Goal: Transaction & Acquisition: Purchase product/service

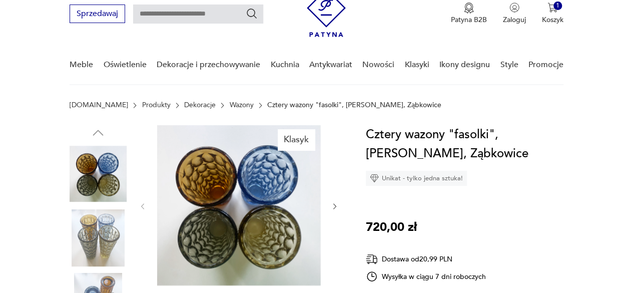
scroll to position [50, 0]
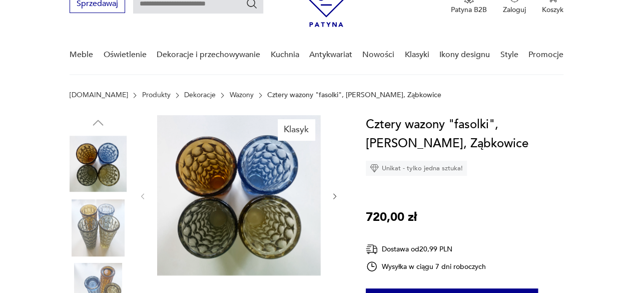
click at [103, 231] on img at bounding box center [98, 227] width 57 height 57
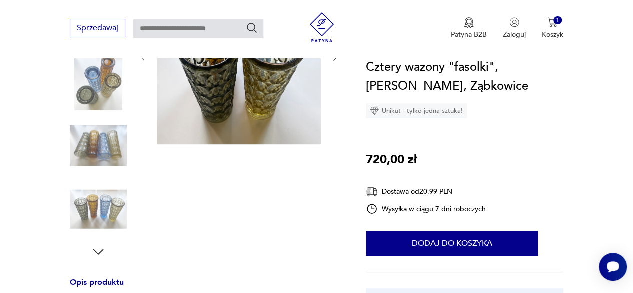
scroll to position [200, 0]
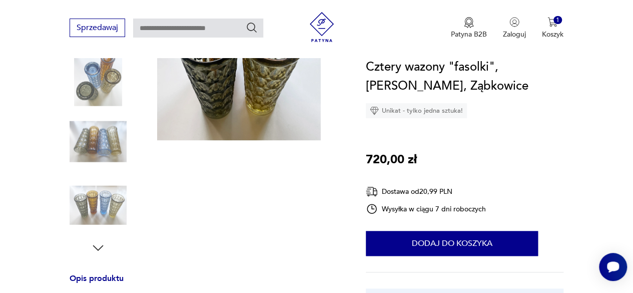
click at [92, 146] on img at bounding box center [98, 141] width 57 height 57
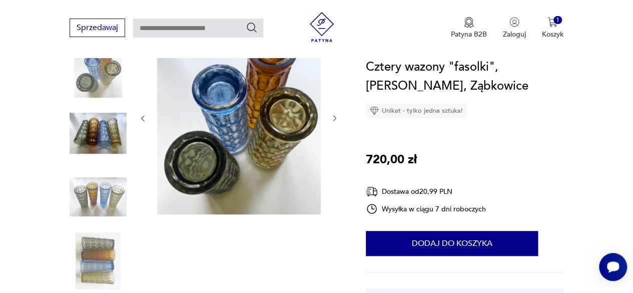
scroll to position [59, 0]
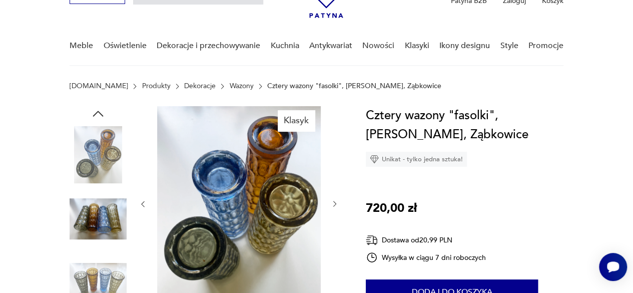
click at [109, 220] on img at bounding box center [98, 218] width 57 height 57
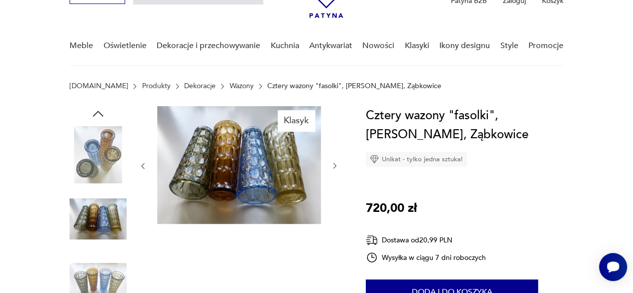
click at [259, 169] on img at bounding box center [239, 165] width 164 height 118
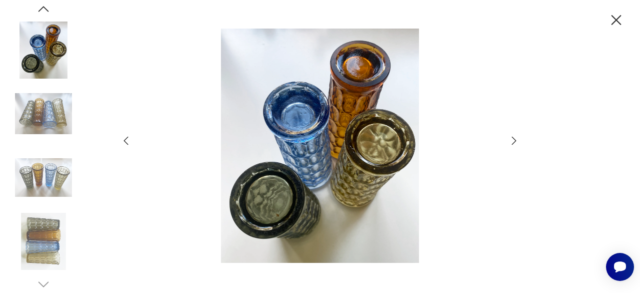
click at [50, 122] on img at bounding box center [43, 113] width 57 height 57
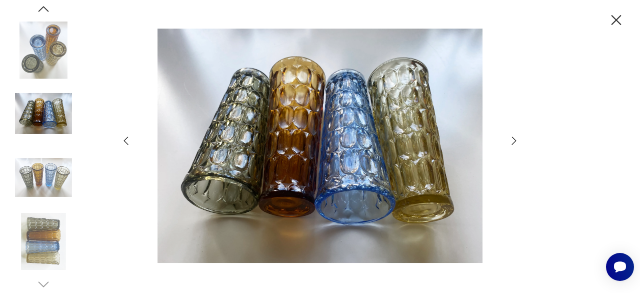
click at [618, 18] on icon "button" at bounding box center [617, 20] width 10 height 10
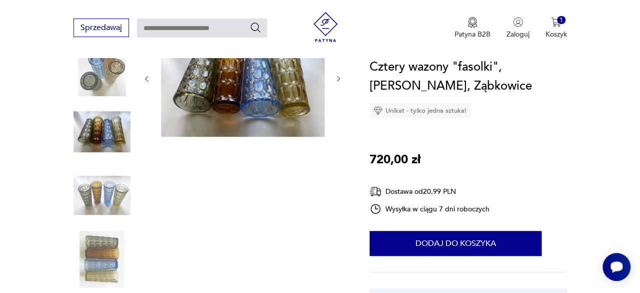
scroll to position [100, 0]
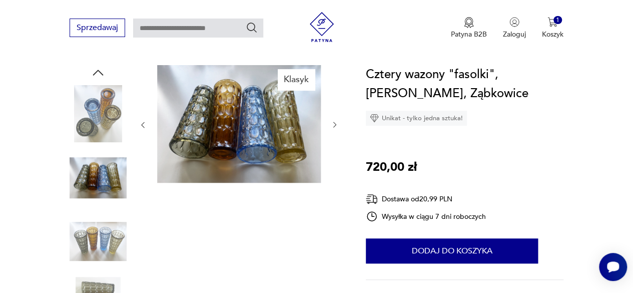
click at [226, 123] on img at bounding box center [239, 124] width 164 height 118
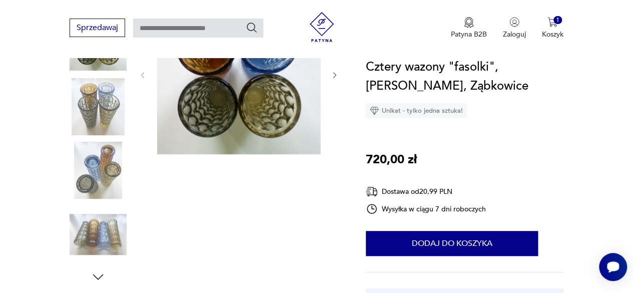
scroll to position [250, 0]
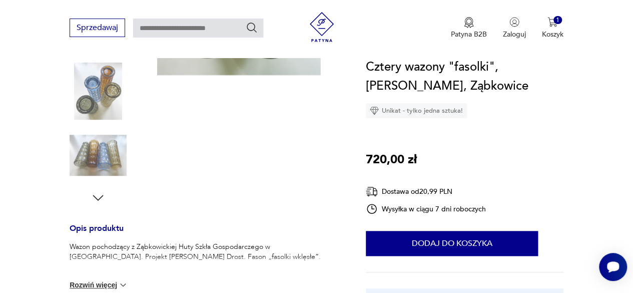
click at [91, 159] on img at bounding box center [98, 155] width 57 height 57
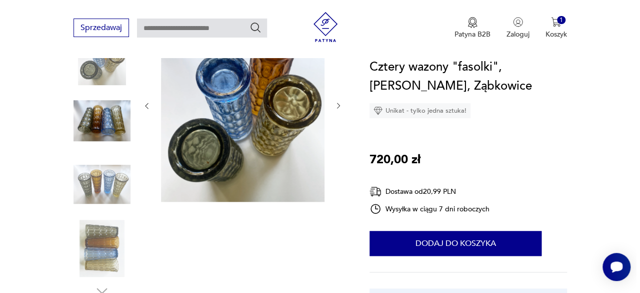
scroll to position [56, 0]
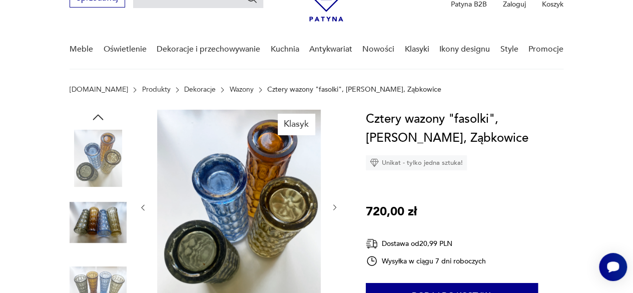
click at [332, 206] on icon "button" at bounding box center [335, 207] width 8 height 8
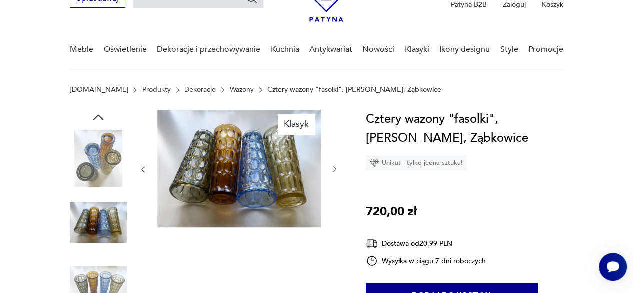
click at [265, 190] on img at bounding box center [239, 169] width 164 height 118
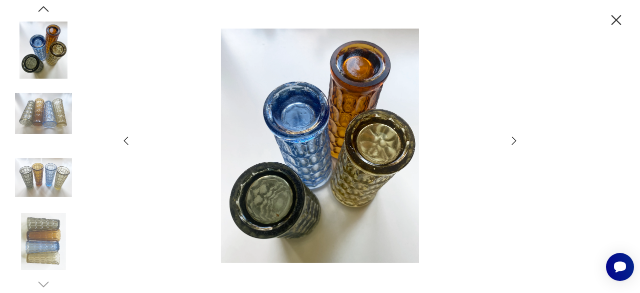
click at [511, 143] on icon "button" at bounding box center [514, 141] width 12 height 12
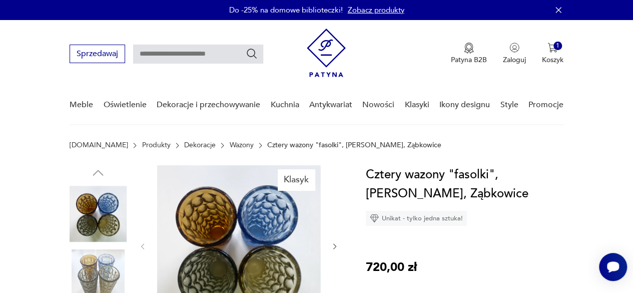
click at [157, 55] on input "text" at bounding box center [198, 54] width 130 height 19
type input "*********"
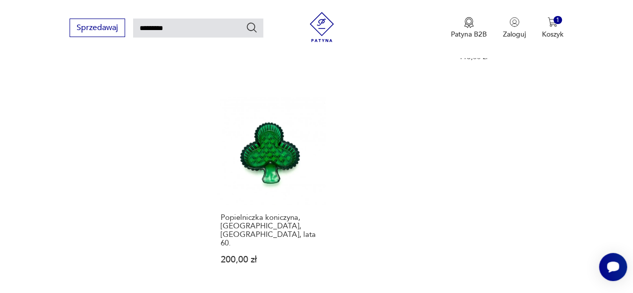
scroll to position [1186, 0]
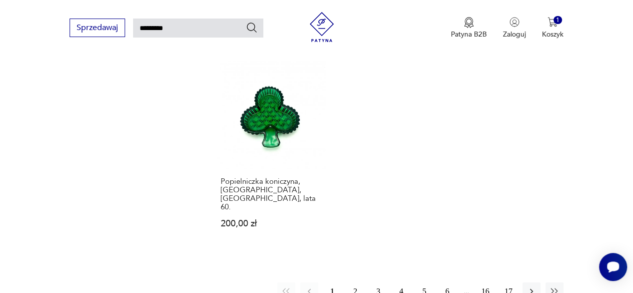
click at [355, 282] on button "2" at bounding box center [355, 291] width 18 height 18
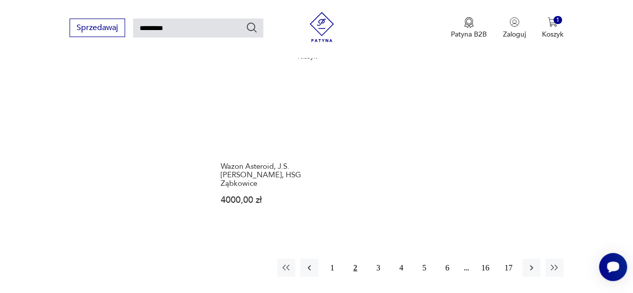
scroll to position [1286, 0]
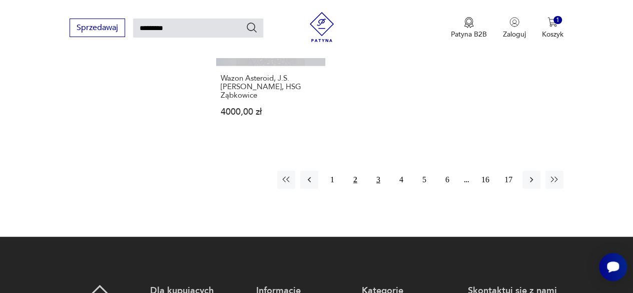
click at [378, 171] on button "3" at bounding box center [378, 180] width 18 height 18
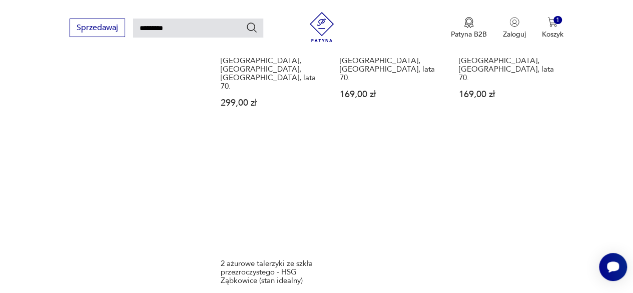
scroll to position [1186, 0]
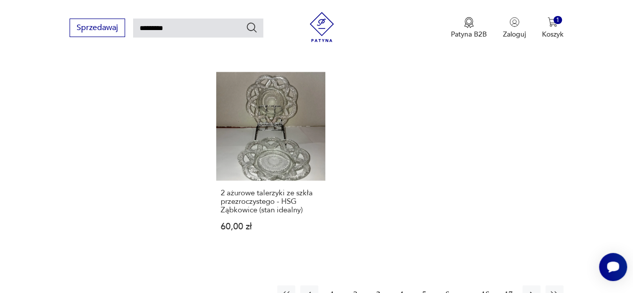
click at [400, 285] on button "4" at bounding box center [401, 294] width 18 height 18
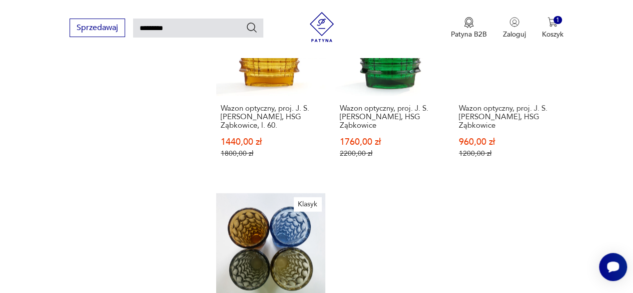
scroll to position [1186, 0]
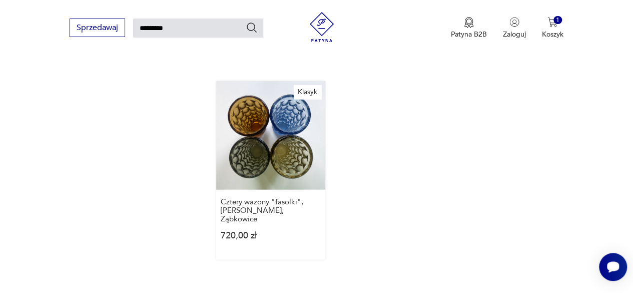
click at [269, 121] on link "Klasyk Cztery wazony "fasolki", Drost, Ząbkowice 720,00 zł" at bounding box center [270, 170] width 109 height 179
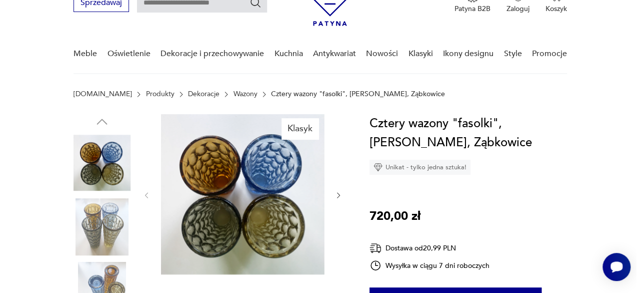
scroll to position [50, 0]
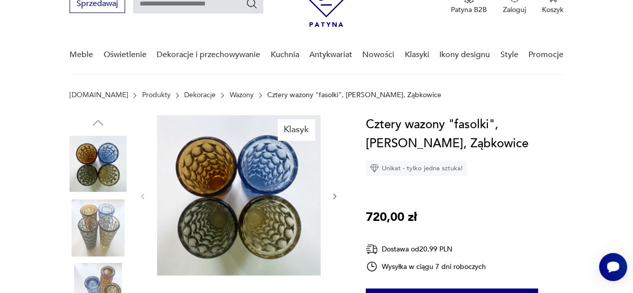
click at [252, 214] on img at bounding box center [239, 195] width 164 height 160
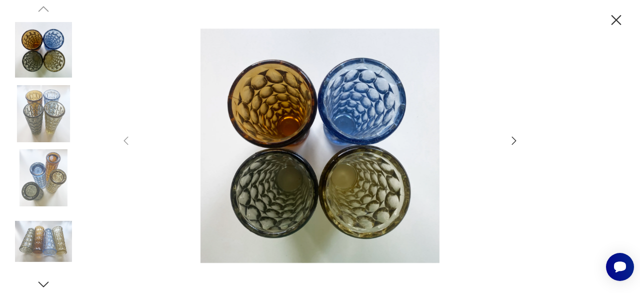
click at [514, 140] on icon "button" at bounding box center [514, 141] width 12 height 12
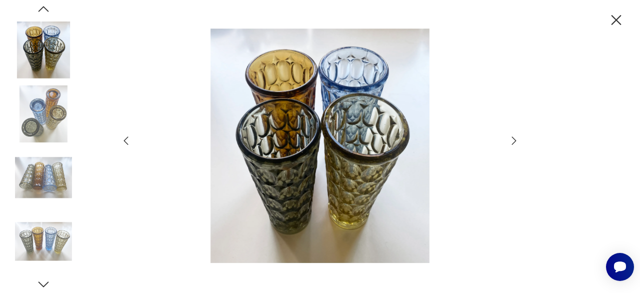
click at [514, 140] on icon "button" at bounding box center [514, 141] width 12 height 12
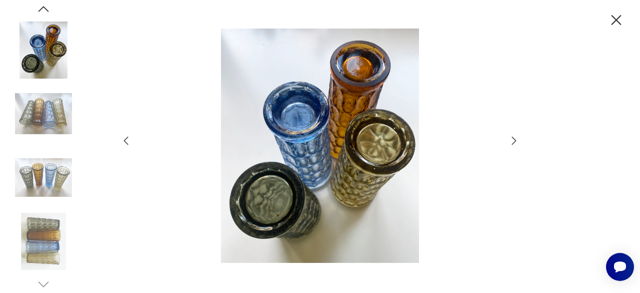
click at [514, 140] on icon "button" at bounding box center [514, 141] width 12 height 12
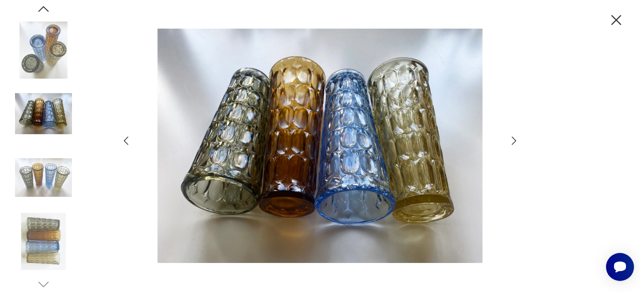
type input "*********"
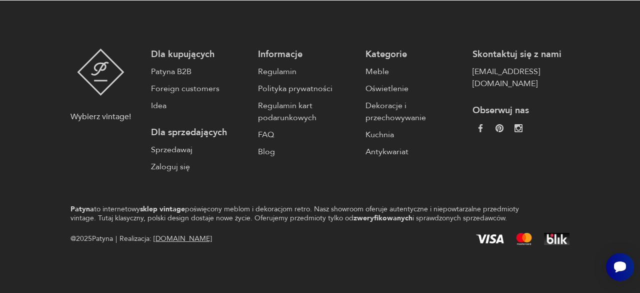
scroll to position [799, 0]
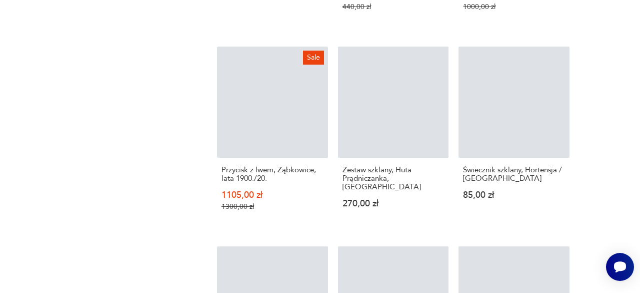
scroll to position [1186, 0]
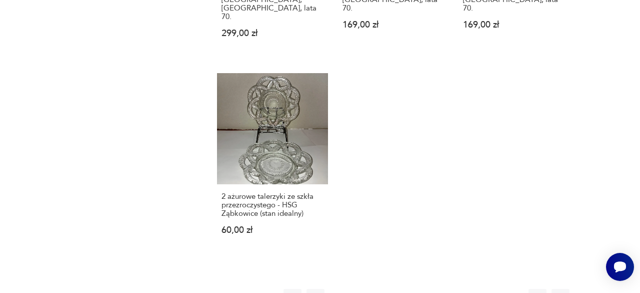
click at [407, 289] on button "4" at bounding box center [408, 298] width 18 height 18
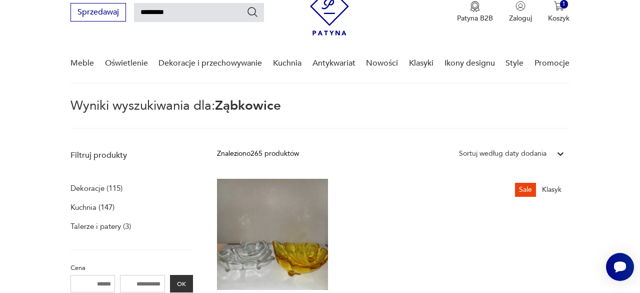
scroll to position [36, 0]
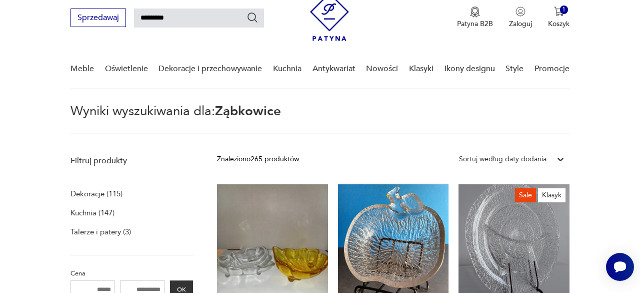
click at [409, 238] on link "2 miseczki w kształcie jabłka - HSG Ząbkowice 50,00 zł" at bounding box center [393, 288] width 111 height 209
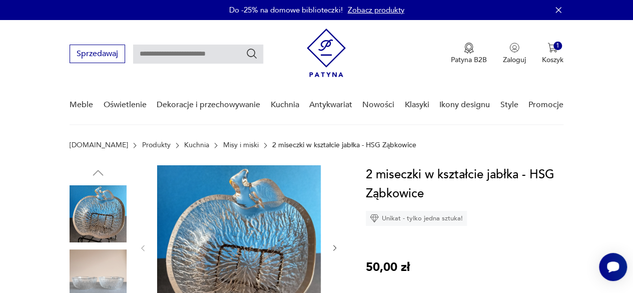
type input "*********"
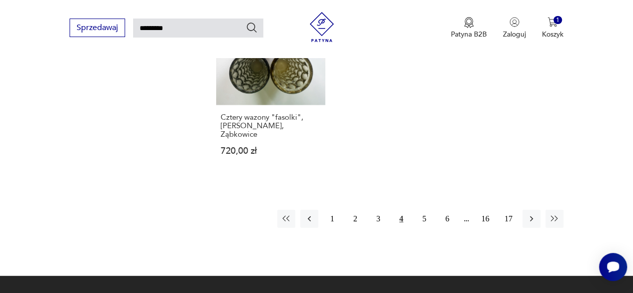
scroll to position [1286, 0]
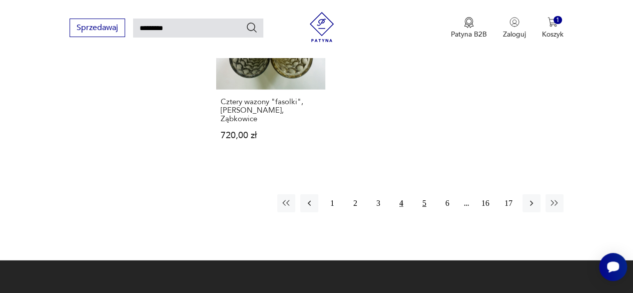
click at [424, 194] on button "5" at bounding box center [424, 203] width 18 height 18
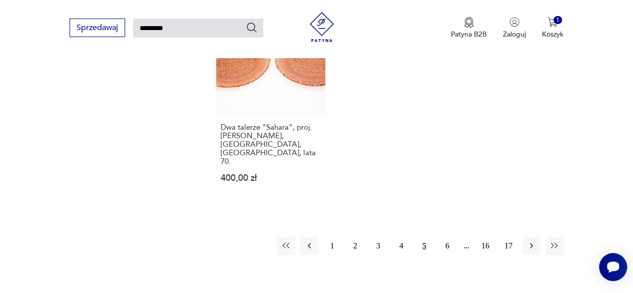
scroll to position [1286, 0]
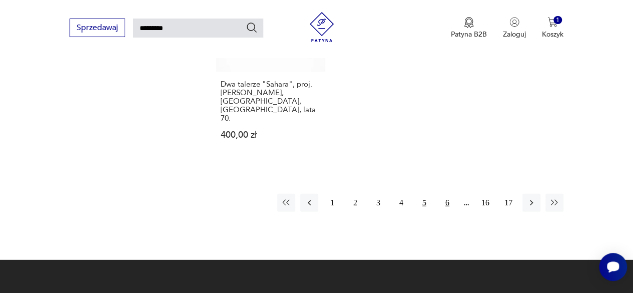
click at [447, 194] on button "6" at bounding box center [447, 203] width 18 height 18
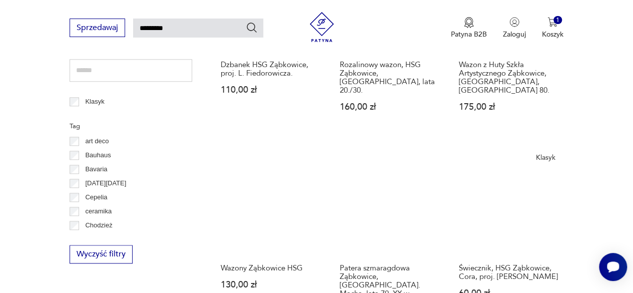
scroll to position [536, 0]
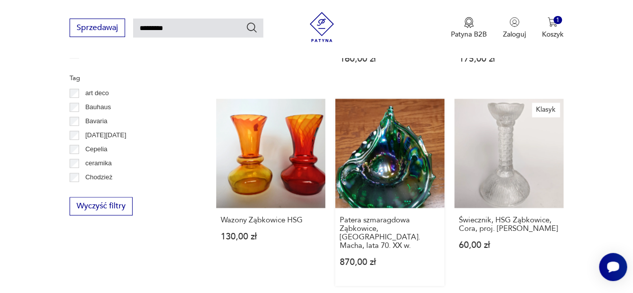
click at [371, 143] on link "Patera szmaragdowa Ząbkowice, St. Macha, lata 70. XX w. 870,00 zł" at bounding box center [389, 192] width 109 height 187
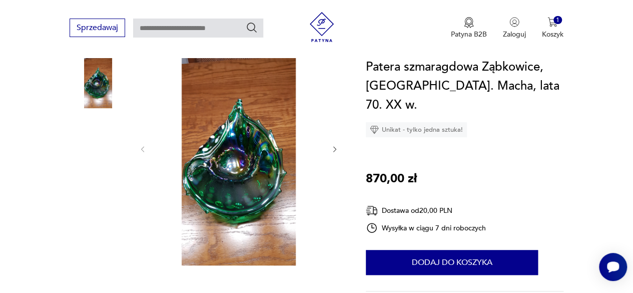
scroll to position [150, 0]
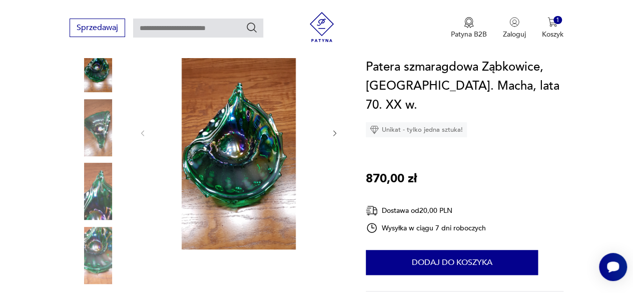
type input "*********"
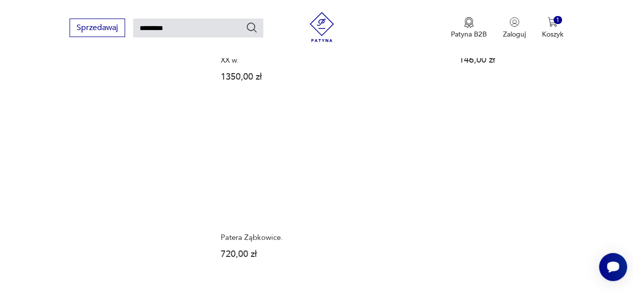
scroll to position [1200, 0]
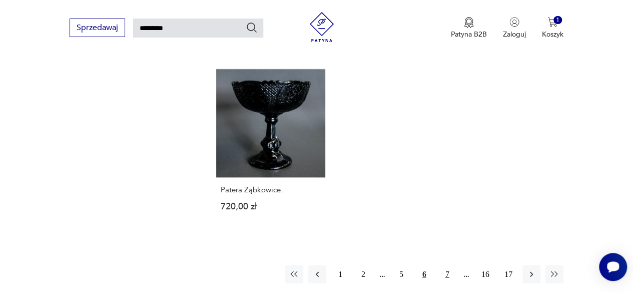
click at [447, 265] on button "7" at bounding box center [447, 274] width 18 height 18
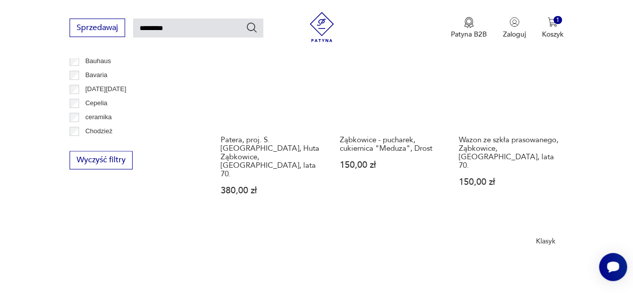
scroll to position [486, 0]
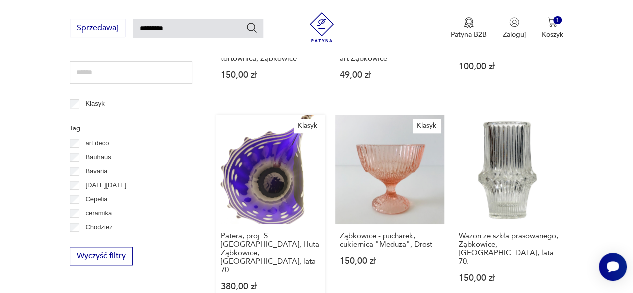
click at [262, 190] on link "Klasyk Patera, proj. S. Macha, Huta Ząbkowice, Polska, lata 70. 380,00 zł" at bounding box center [270, 213] width 109 height 196
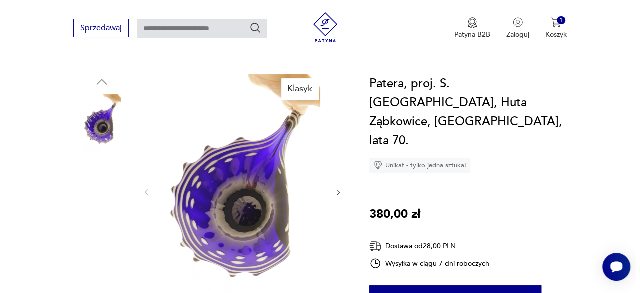
scroll to position [100, 0]
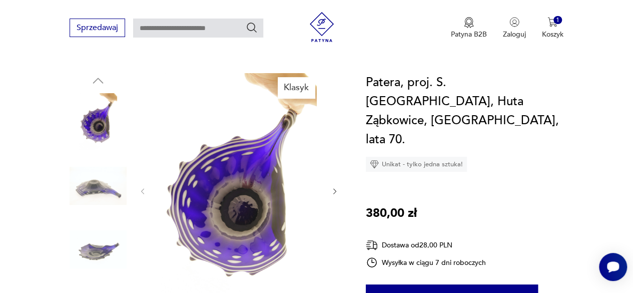
click at [250, 205] on img at bounding box center [239, 190] width 164 height 234
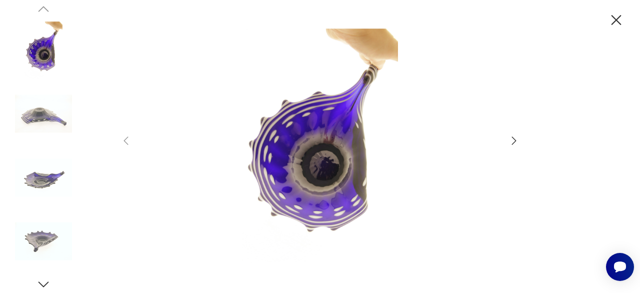
click at [514, 143] on icon "button" at bounding box center [514, 141] width 12 height 12
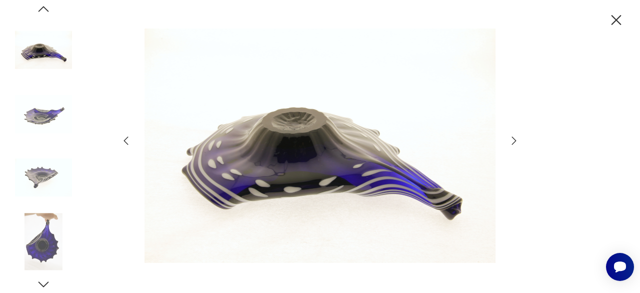
click at [514, 143] on icon "button" at bounding box center [514, 141] width 12 height 12
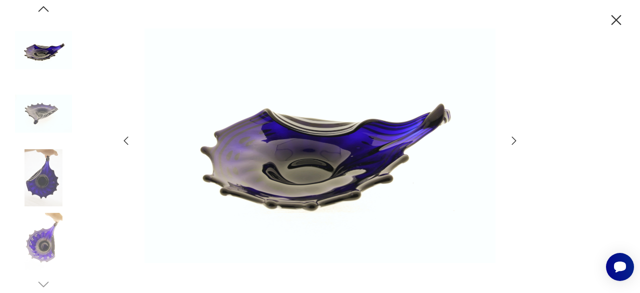
click at [514, 143] on icon "button" at bounding box center [514, 141] width 12 height 12
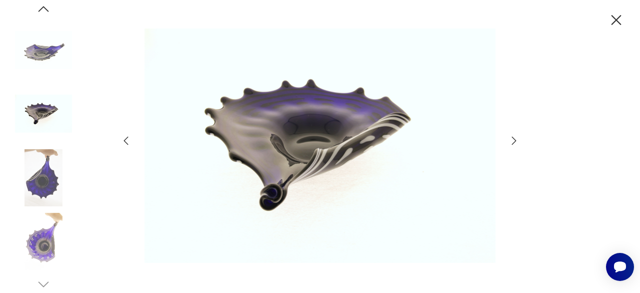
click at [514, 143] on icon "button" at bounding box center [514, 141] width 12 height 12
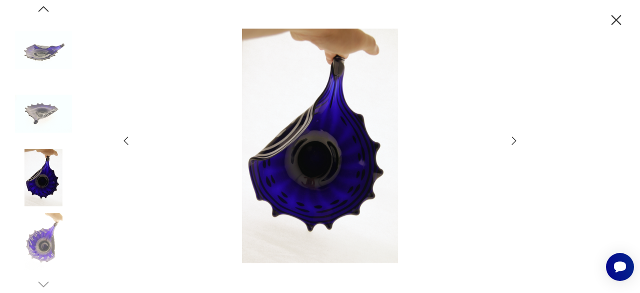
click at [514, 143] on icon "button" at bounding box center [514, 141] width 12 height 12
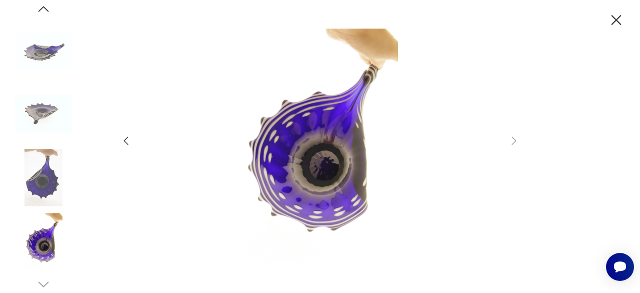
type input "*********"
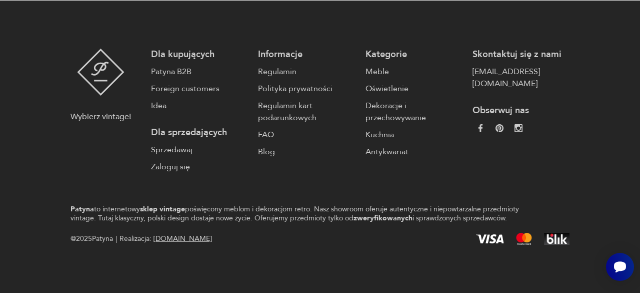
scroll to position [486, 0]
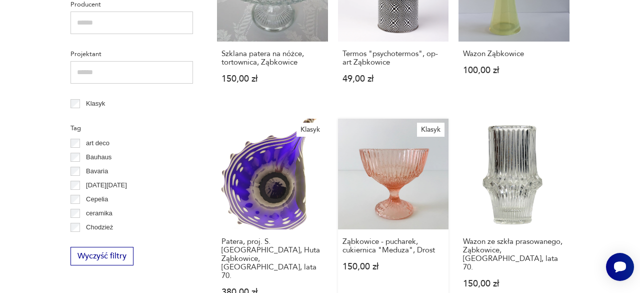
click at [408, 171] on link "Klasyk Ząbkowice - pucharek, cukiernica "Meduza", Drost 150,00 zł" at bounding box center [393, 218] width 111 height 198
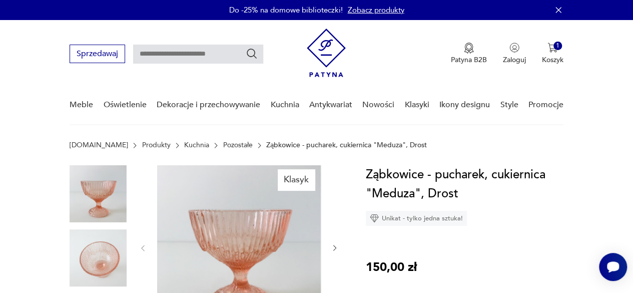
type input "*********"
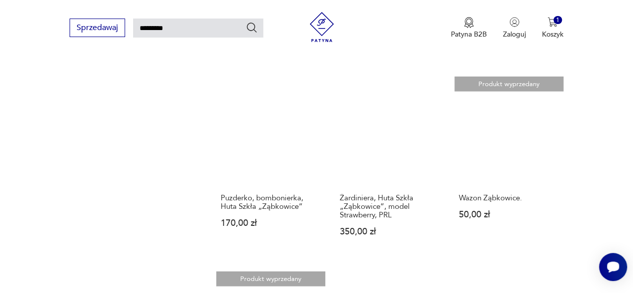
scroll to position [886, 0]
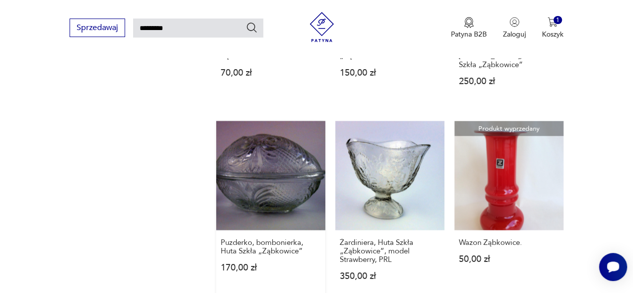
click at [262, 157] on link "Puzderko, bombonierka, Huta Szkła „Ząbkowice” 170,00 zł" at bounding box center [270, 210] width 109 height 179
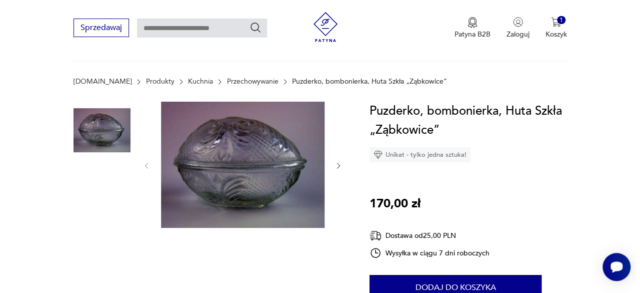
scroll to position [100, 0]
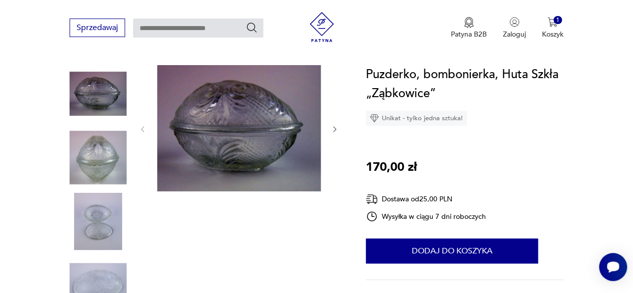
click at [237, 129] on img at bounding box center [239, 128] width 164 height 126
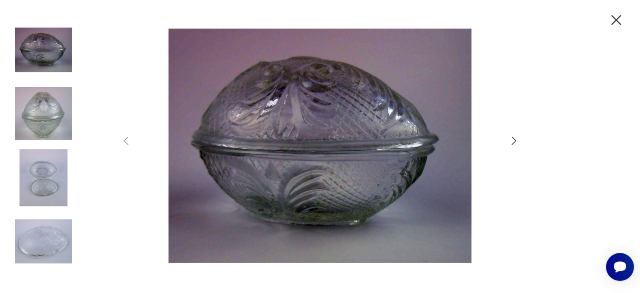
click at [512, 139] on icon "button" at bounding box center [514, 141] width 12 height 12
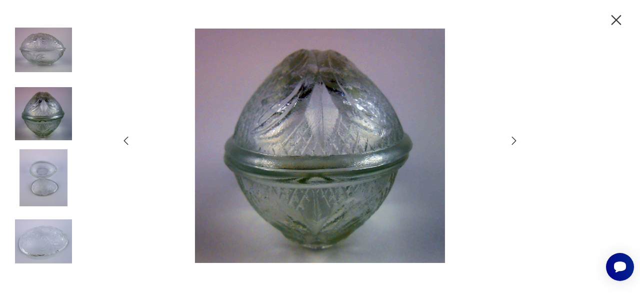
click at [513, 140] on icon "button" at bounding box center [514, 141] width 12 height 12
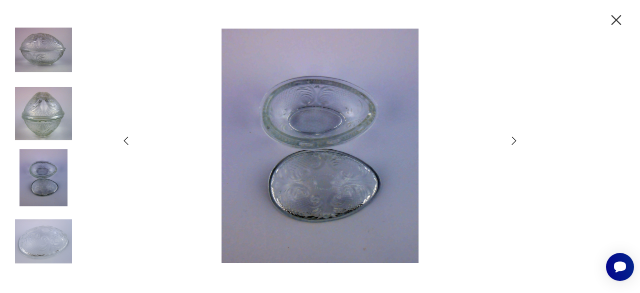
type input "*********"
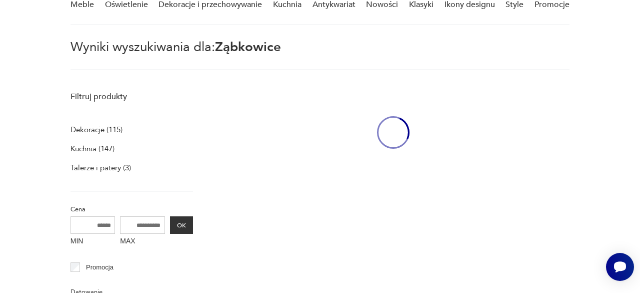
scroll to position [799, 0]
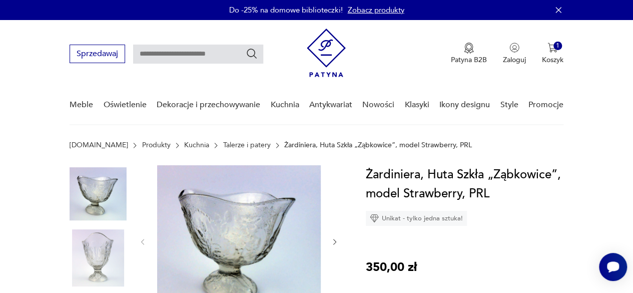
type input "*********"
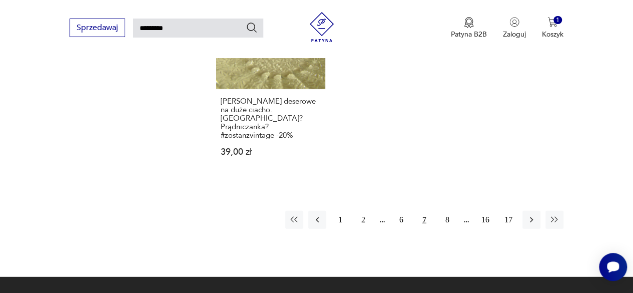
scroll to position [1262, 0]
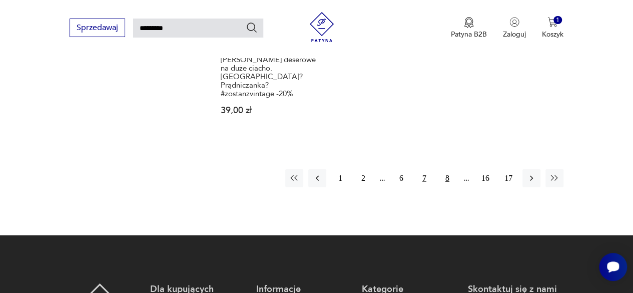
click at [446, 169] on button "8" at bounding box center [447, 178] width 18 height 18
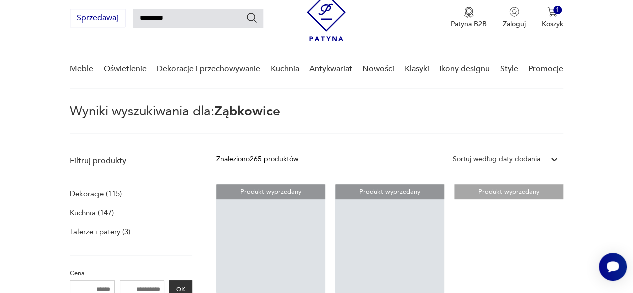
scroll to position [136, 0]
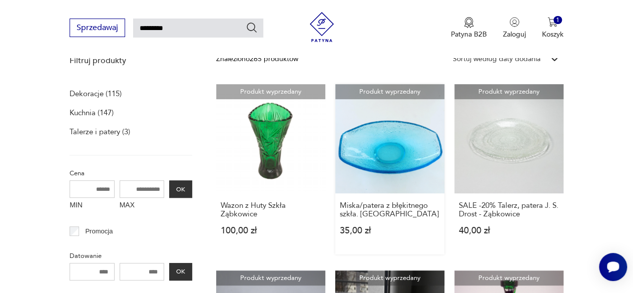
click at [387, 164] on link "Produkt wyprzedany Miska/patera z błękitnego szkła. Ząbkowice 35,00 zł" at bounding box center [389, 169] width 109 height 170
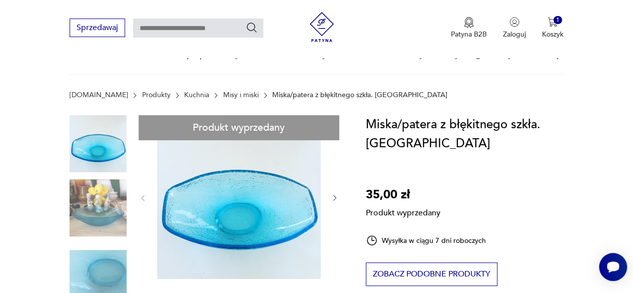
scroll to position [150, 0]
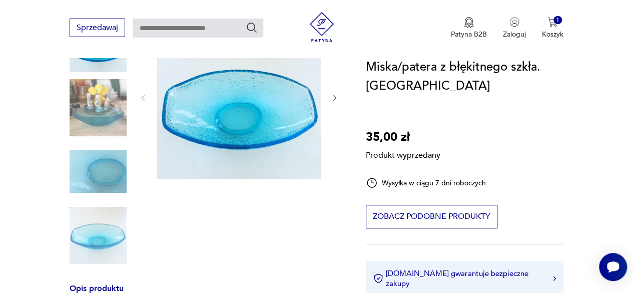
type input "*********"
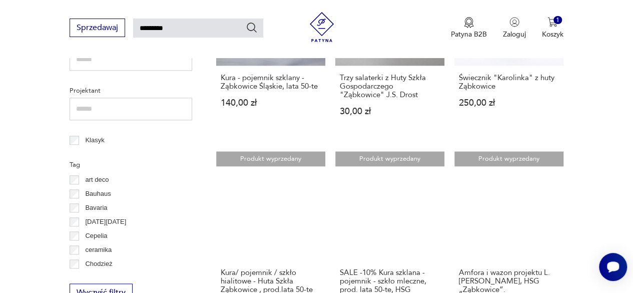
scroll to position [485, 0]
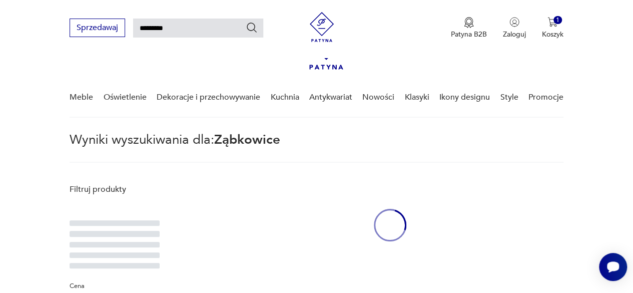
scroll to position [1237, 0]
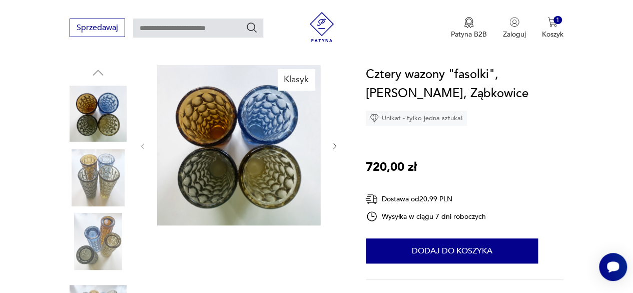
scroll to position [200, 0]
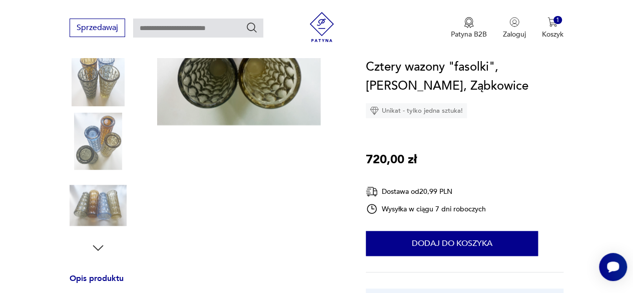
click at [112, 208] on img at bounding box center [98, 205] width 57 height 57
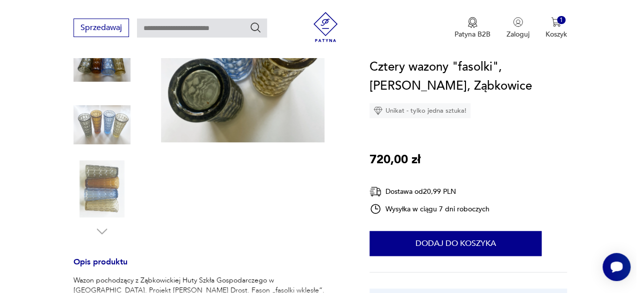
scroll to position [117, 0]
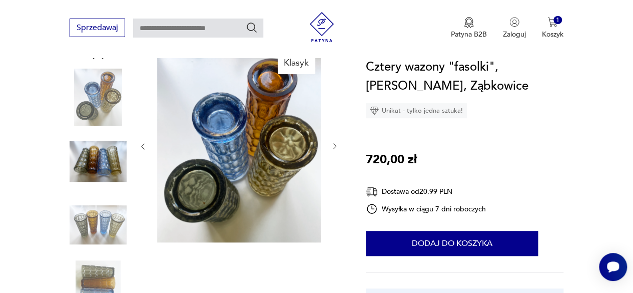
click at [334, 145] on icon "button" at bounding box center [334, 147] width 3 height 6
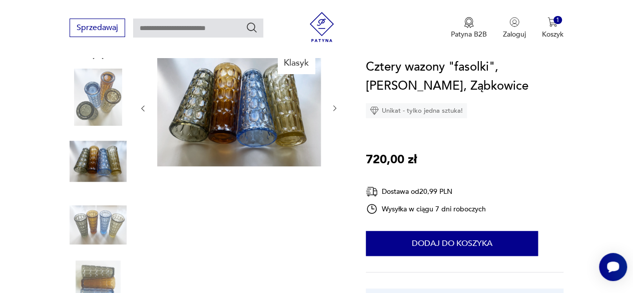
click at [142, 109] on icon "button" at bounding box center [143, 108] width 8 height 8
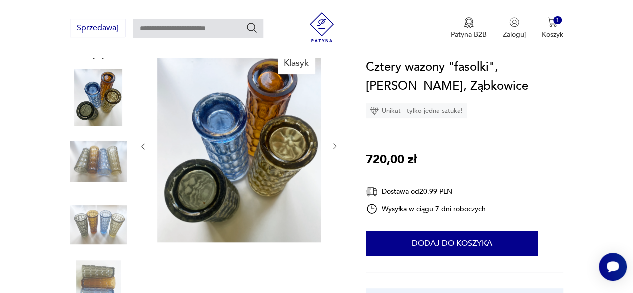
click at [335, 148] on icon "button" at bounding box center [334, 147] width 3 height 6
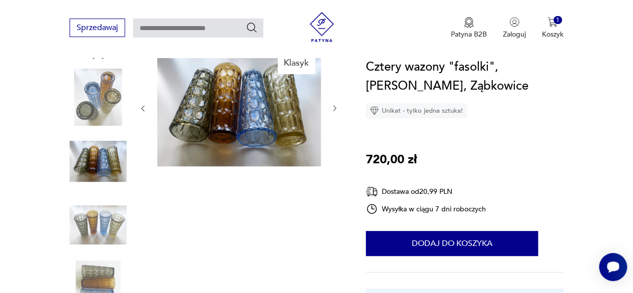
click at [230, 118] on img at bounding box center [239, 108] width 164 height 118
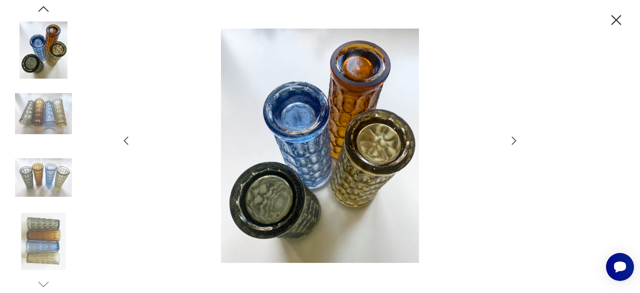
click at [516, 141] on icon "button" at bounding box center [514, 141] width 12 height 12
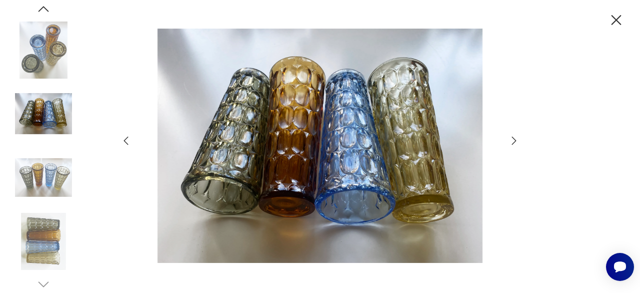
click at [514, 141] on icon "button" at bounding box center [514, 141] width 12 height 12
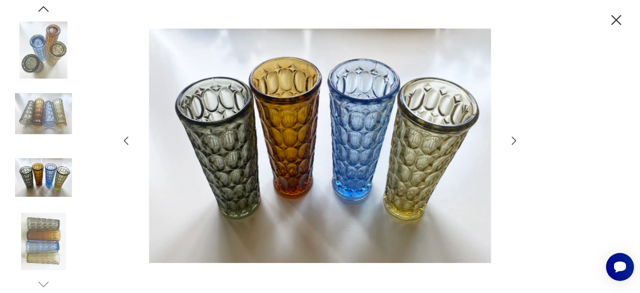
click at [514, 141] on icon "button" at bounding box center [514, 141] width 12 height 12
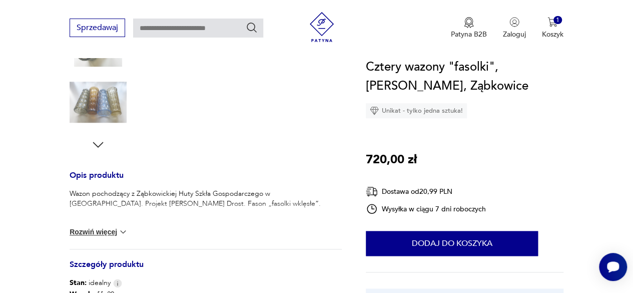
scroll to position [300, 0]
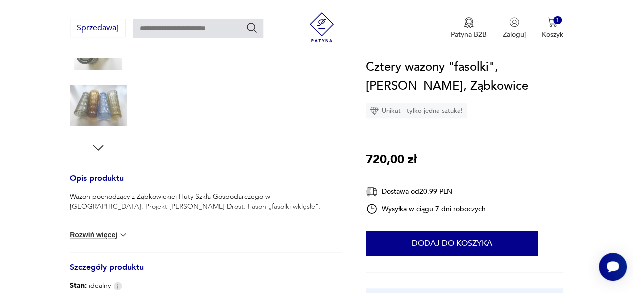
click at [122, 236] on img at bounding box center [123, 235] width 10 height 10
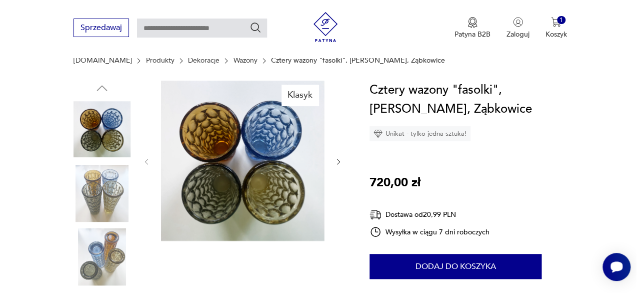
scroll to position [100, 0]
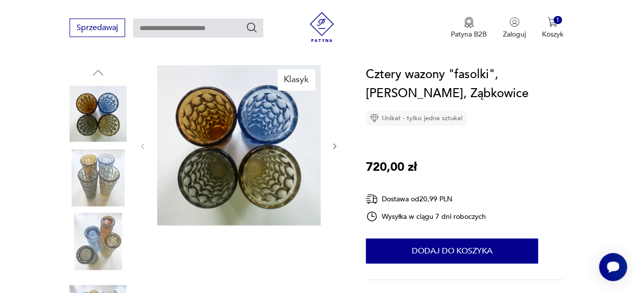
click at [252, 175] on img at bounding box center [239, 145] width 164 height 160
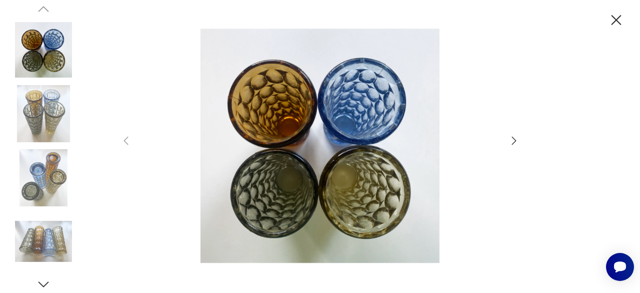
click at [510, 141] on icon "button" at bounding box center [514, 141] width 12 height 12
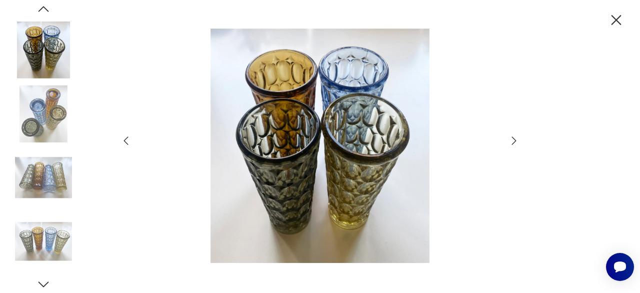
click at [510, 141] on icon "button" at bounding box center [514, 141] width 12 height 12
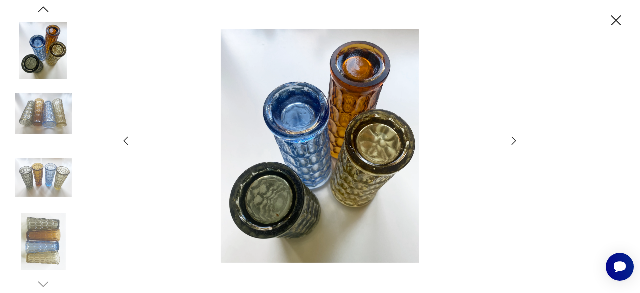
click at [510, 141] on icon "button" at bounding box center [514, 141] width 12 height 12
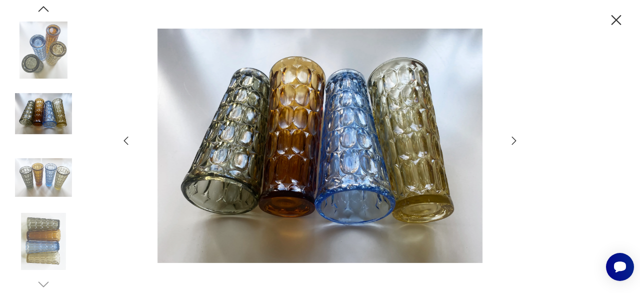
click at [40, 244] on img at bounding box center [43, 241] width 57 height 57
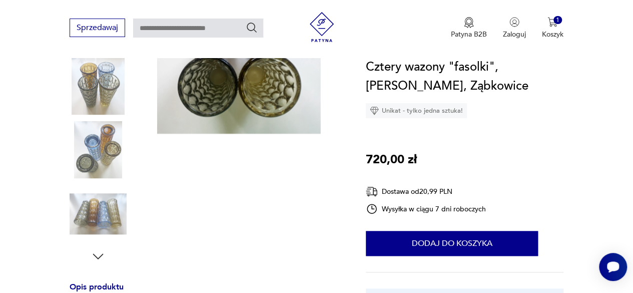
scroll to position [200, 0]
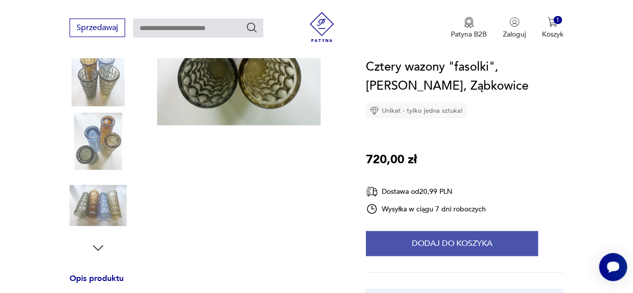
click at [459, 246] on button "Dodaj do koszyka" at bounding box center [452, 243] width 172 height 25
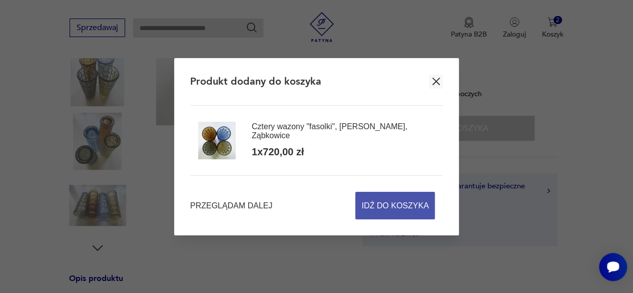
click at [404, 205] on span "Idź do koszyka" at bounding box center [395, 205] width 67 height 27
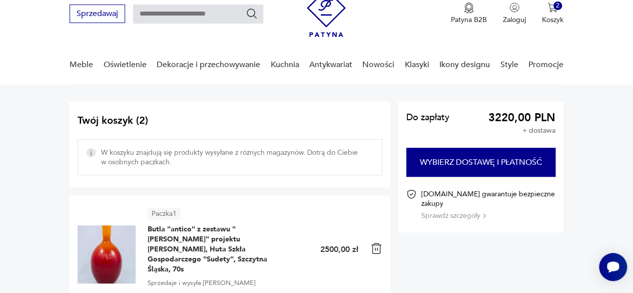
scroll to position [150, 0]
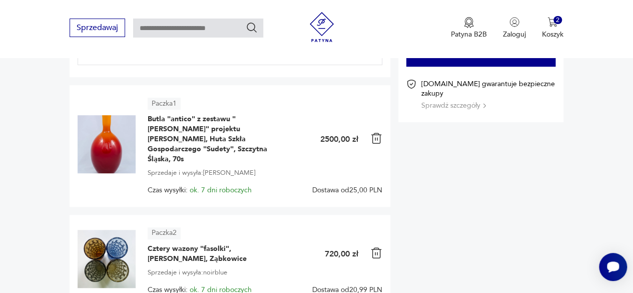
click at [375, 132] on img at bounding box center [376, 138] width 12 height 12
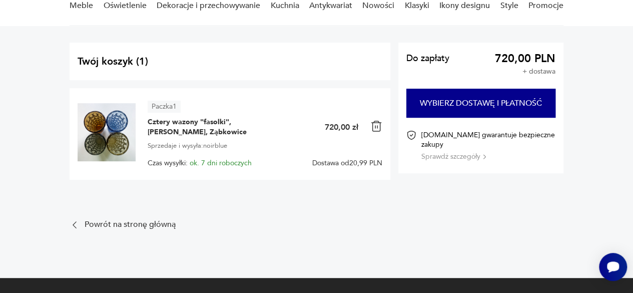
scroll to position [50, 0]
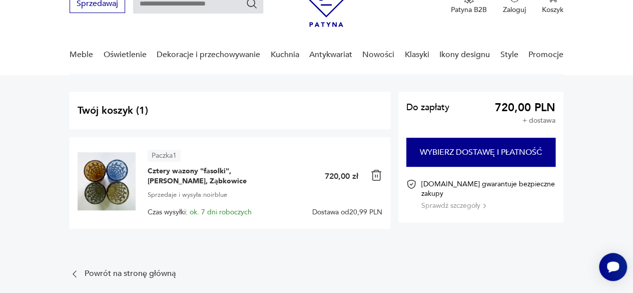
click at [115, 192] on img at bounding box center [107, 181] width 58 height 58
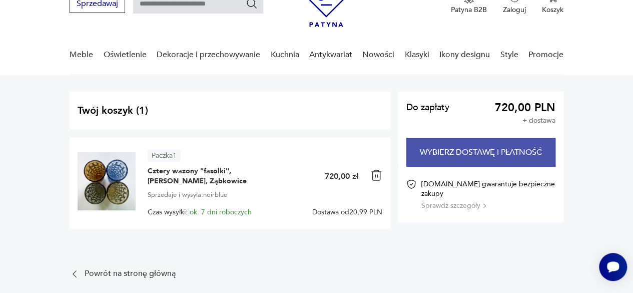
click at [480, 158] on button "Wybierz dostawę i płatność" at bounding box center [480, 152] width 149 height 29
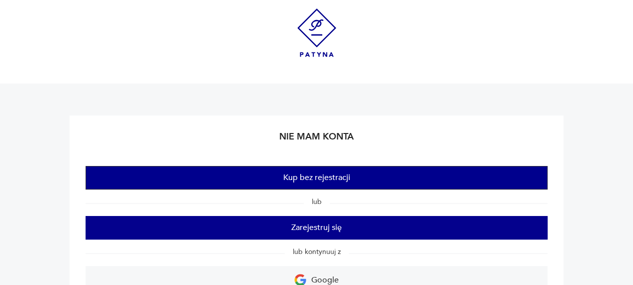
click at [314, 176] on button "Kup bez rejestracji" at bounding box center [317, 178] width 462 height 24
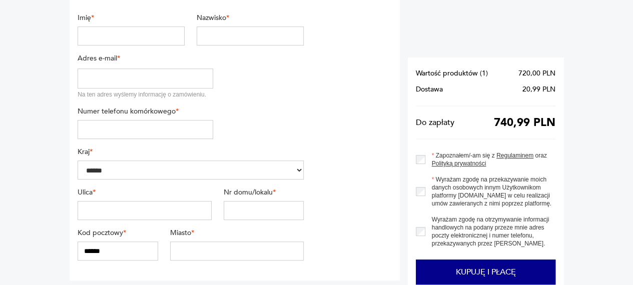
scroll to position [350, 0]
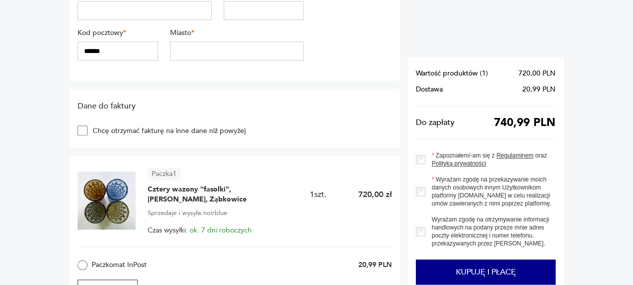
click at [93, 208] on img at bounding box center [107, 201] width 58 height 58
click at [115, 208] on img at bounding box center [107, 201] width 58 height 58
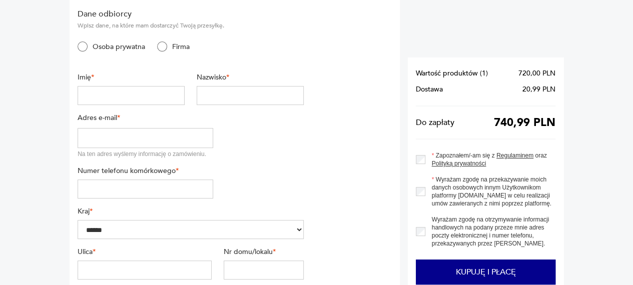
scroll to position [0, 0]
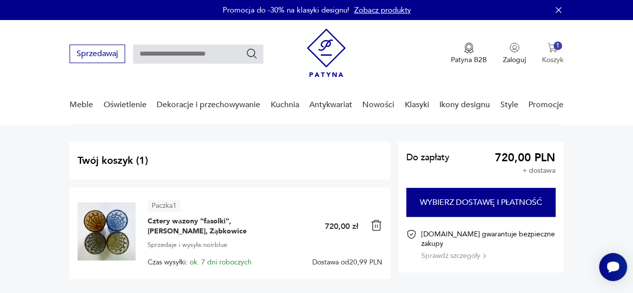
click at [551, 51] on img "button" at bounding box center [552, 48] width 10 height 10
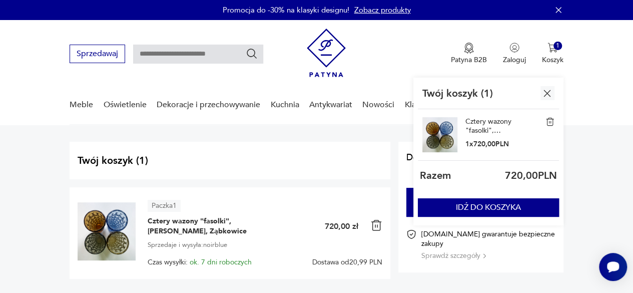
click at [548, 120] on img at bounding box center [549, 121] width 9 height 9
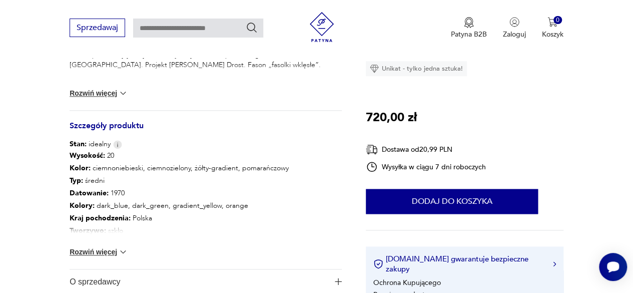
scroll to position [500, 0]
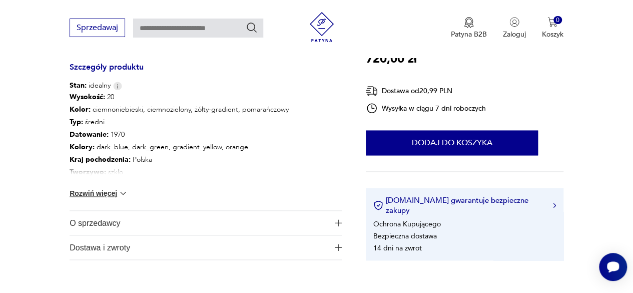
click at [87, 193] on button "Rozwiń więcej" at bounding box center [99, 193] width 58 height 10
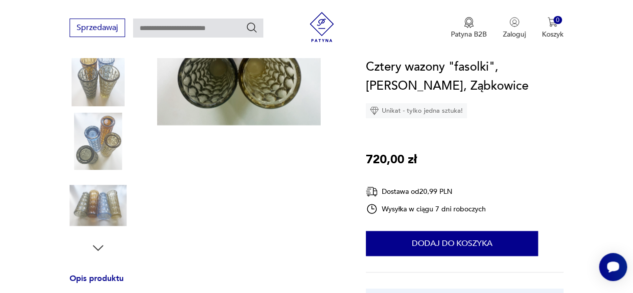
scroll to position [50, 0]
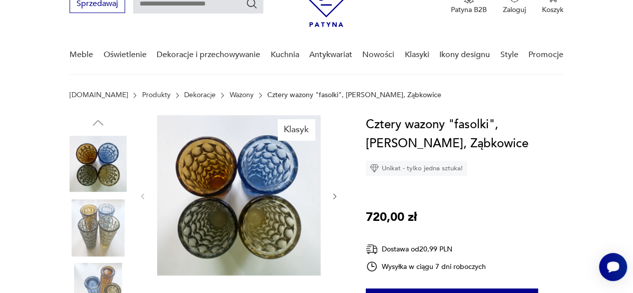
click at [334, 198] on icon "button" at bounding box center [334, 196] width 3 height 6
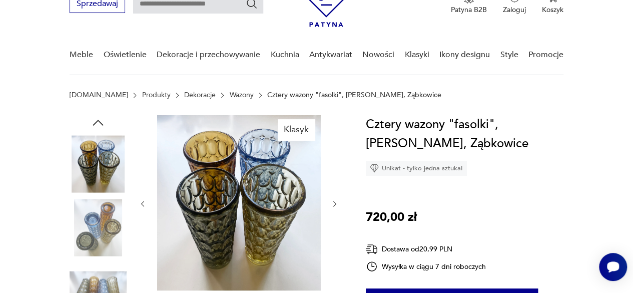
click at [334, 198] on div at bounding box center [239, 203] width 200 height 177
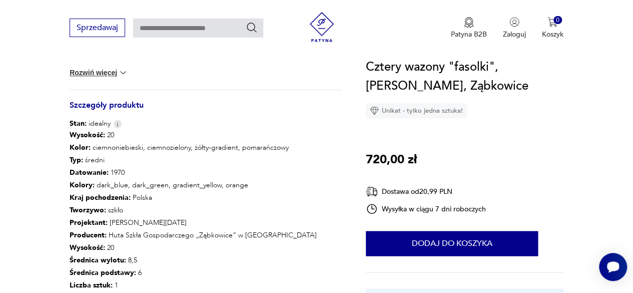
scroll to position [450, 0]
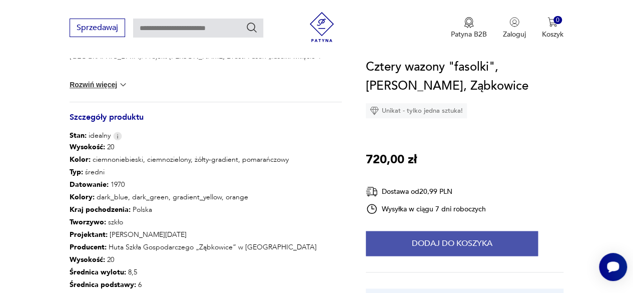
click at [460, 242] on button "Dodaj do koszyka" at bounding box center [452, 243] width 172 height 25
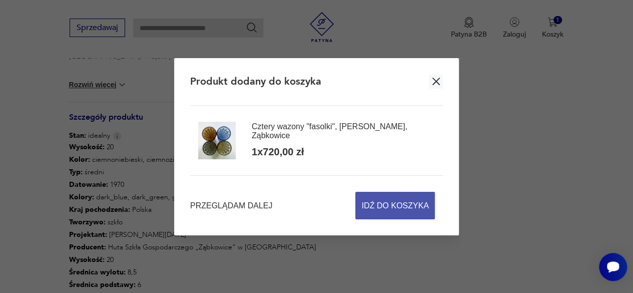
click at [393, 207] on span "Idź do koszyka" at bounding box center [395, 205] width 67 height 27
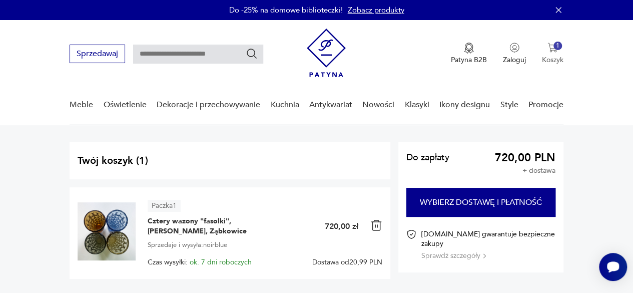
click at [555, 53] on button "1 Koszyk" at bounding box center [553, 54] width 22 height 22
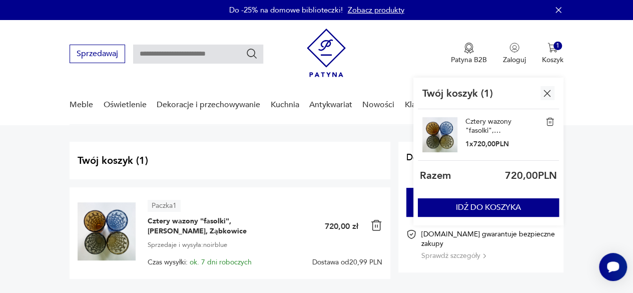
click at [545, 91] on img "button" at bounding box center [547, 93] width 13 height 13
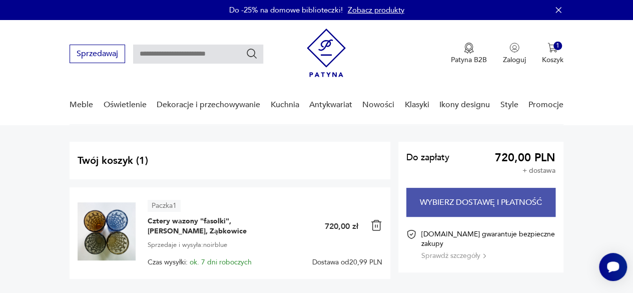
click at [470, 197] on button "Wybierz dostawę i płatność" at bounding box center [480, 202] width 149 height 29
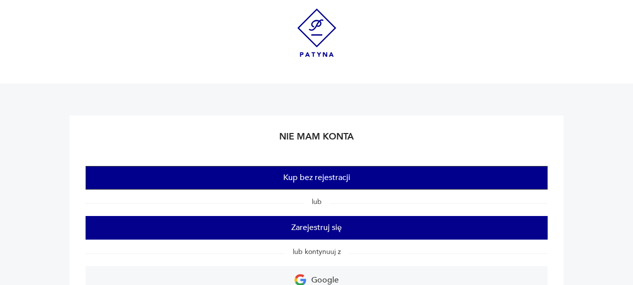
click at [315, 181] on button "Kup bez rejestracji" at bounding box center [317, 178] width 462 height 24
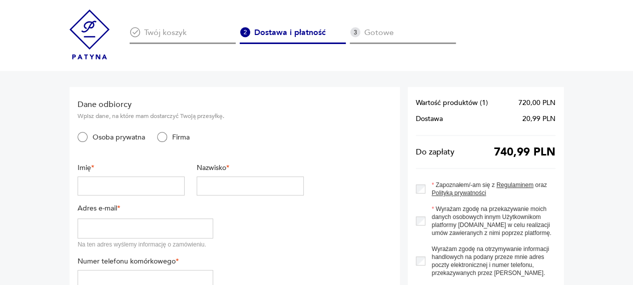
click at [103, 189] on input "text" at bounding box center [131, 186] width 107 height 19
type input "********"
click at [215, 189] on input "text" at bounding box center [250, 186] width 107 height 19
type input "******"
click at [92, 230] on input "email" at bounding box center [146, 229] width 136 height 20
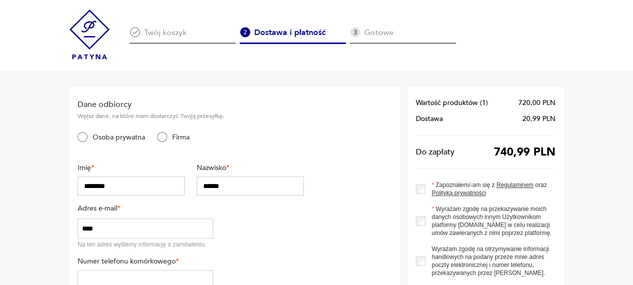
type input "**********"
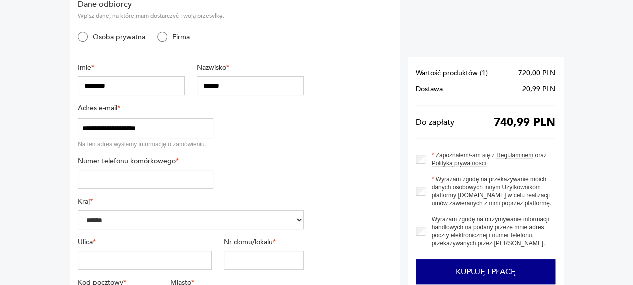
click at [97, 183] on input "tel" at bounding box center [146, 179] width 136 height 19
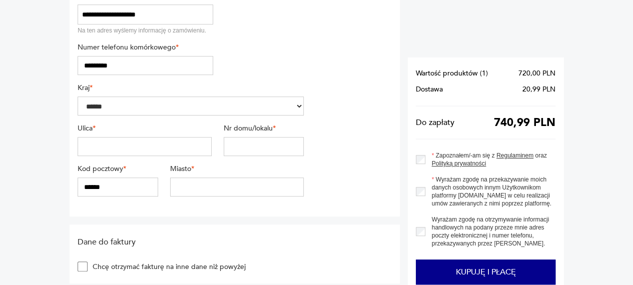
scroll to position [250, 0]
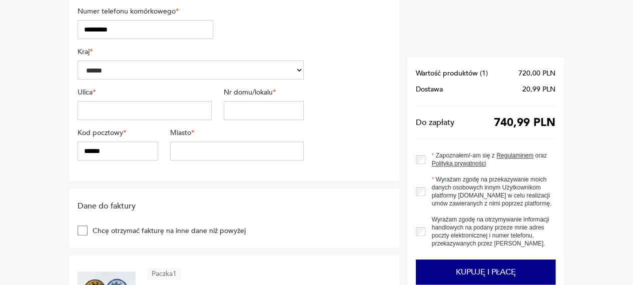
type input "*********"
click at [105, 111] on input "text" at bounding box center [145, 110] width 134 height 19
type input "*******"
click at [230, 112] on input "text" at bounding box center [264, 110] width 81 height 19
type input "**"
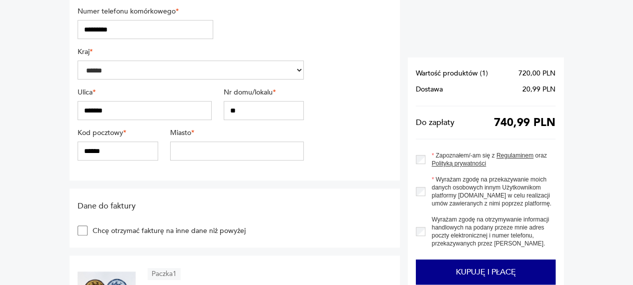
click at [95, 151] on input "******" at bounding box center [118, 151] width 81 height 19
type input "******"
click at [180, 146] on input "text" at bounding box center [237, 151] width 134 height 19
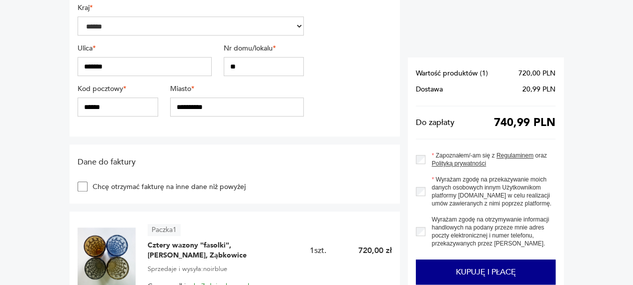
scroll to position [300, 0]
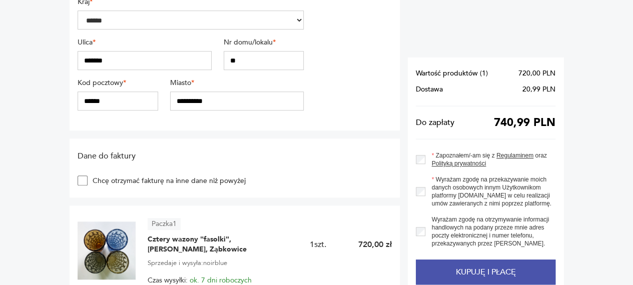
type input "**********"
click at [466, 271] on button "Kupuję i płacę" at bounding box center [486, 272] width 140 height 25
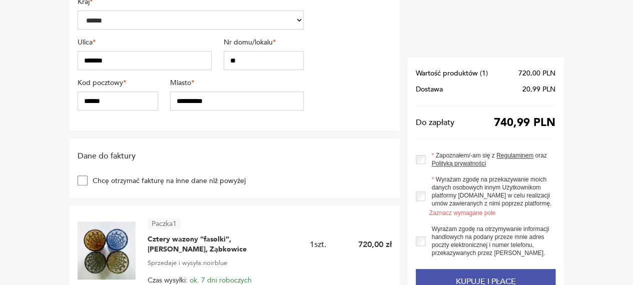
click at [479, 278] on button "Kupuję i płacę" at bounding box center [486, 281] width 140 height 25
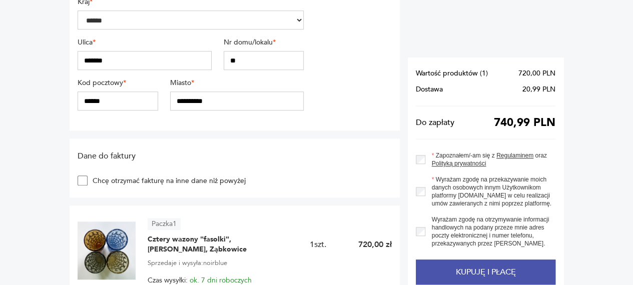
click at [492, 270] on button "Kupuję i płacę" at bounding box center [486, 272] width 140 height 25
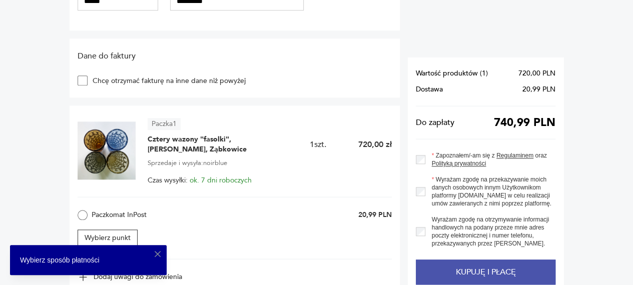
scroll to position [550, 0]
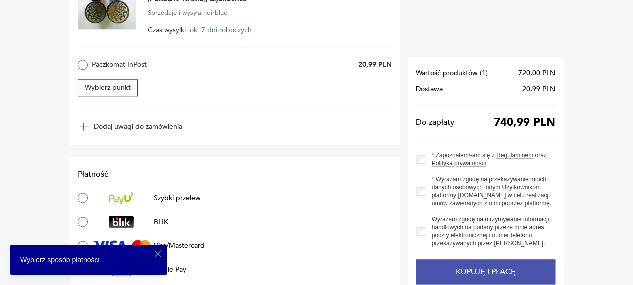
click at [471, 276] on button "Kupuję i płacę" at bounding box center [486, 272] width 140 height 25
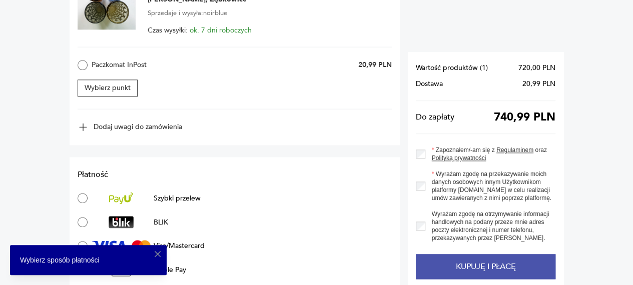
click at [495, 270] on button "Kupuję i płacę" at bounding box center [486, 266] width 140 height 25
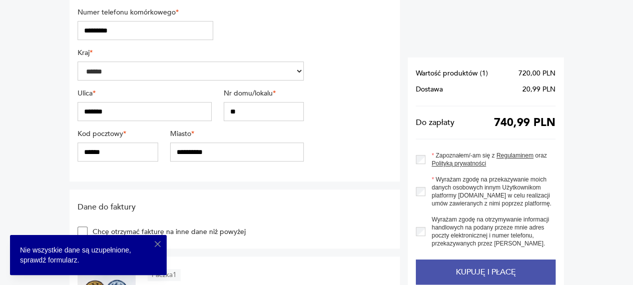
scroll to position [200, 0]
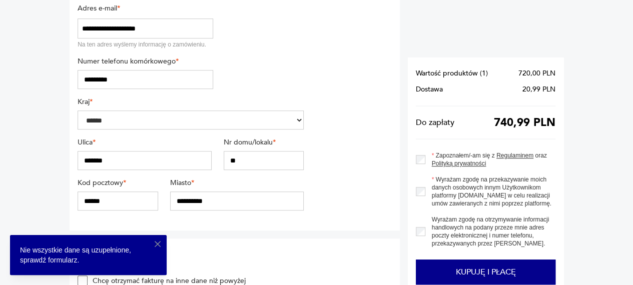
click at [298, 121] on select "******" at bounding box center [191, 120] width 226 height 19
click at [78, 111] on select "******" at bounding box center [191, 120] width 226 height 19
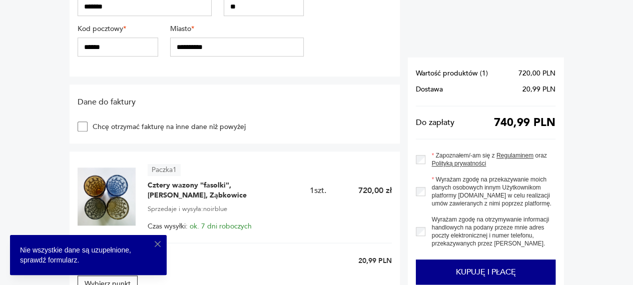
scroll to position [450, 0]
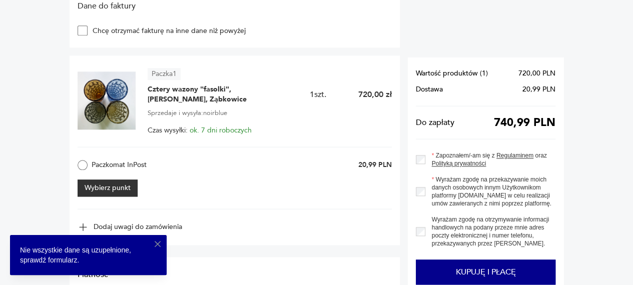
click at [109, 193] on button "Wybierz punkt" at bounding box center [108, 188] width 60 height 17
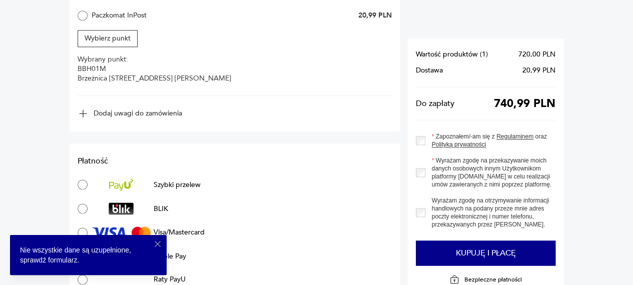
scroll to position [600, 0]
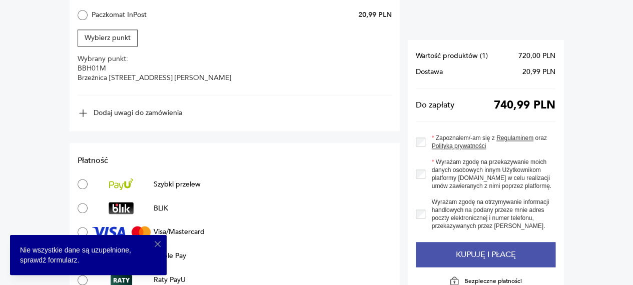
click at [479, 266] on button "Kupuję i płacę" at bounding box center [486, 254] width 140 height 25
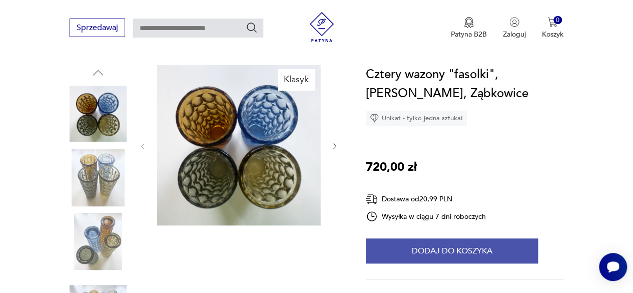
click at [442, 254] on button "Dodaj do koszyka" at bounding box center [452, 250] width 172 height 25
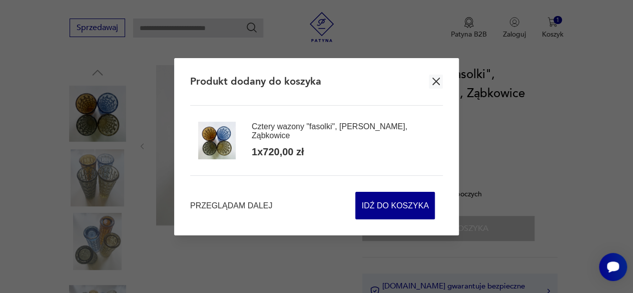
click at [437, 83] on icon "button" at bounding box center [436, 82] width 8 height 8
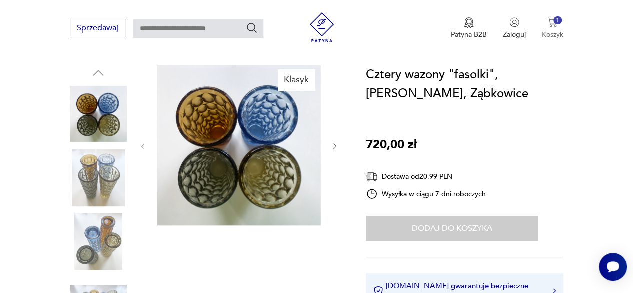
click at [553, 23] on img "button" at bounding box center [552, 22] width 10 height 10
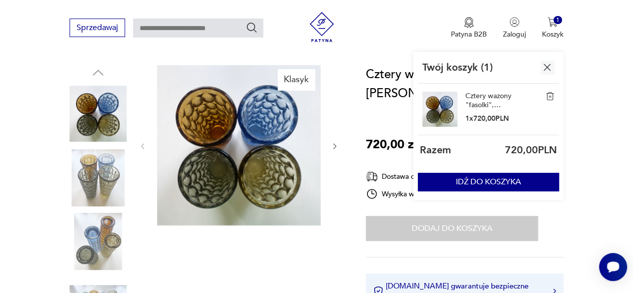
click at [547, 68] on img "button" at bounding box center [547, 67] width 13 height 13
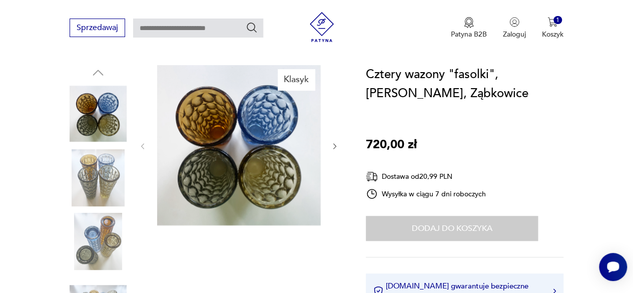
click at [266, 155] on img at bounding box center [239, 145] width 164 height 160
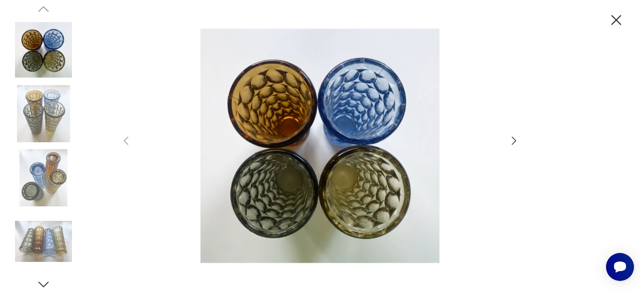
click at [514, 140] on icon "button" at bounding box center [514, 141] width 12 height 12
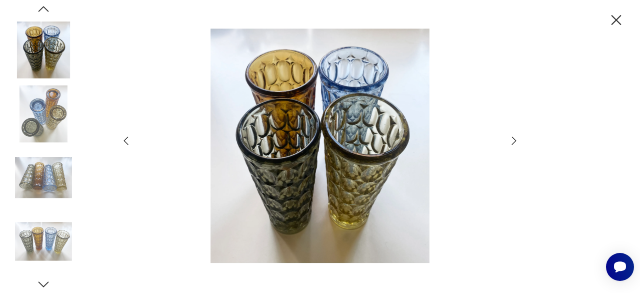
click at [514, 140] on icon "button" at bounding box center [514, 141] width 12 height 12
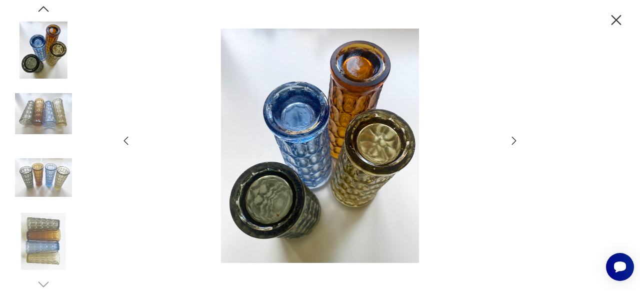
click at [514, 140] on icon "button" at bounding box center [514, 141] width 12 height 12
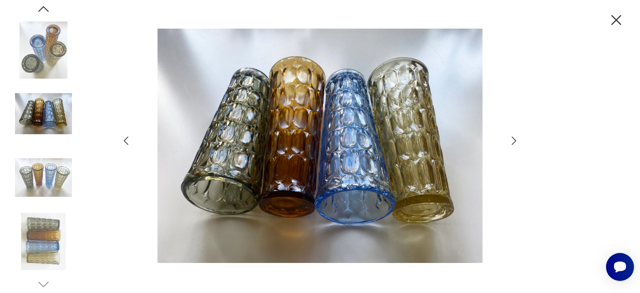
click at [514, 140] on icon "button" at bounding box center [514, 141] width 12 height 12
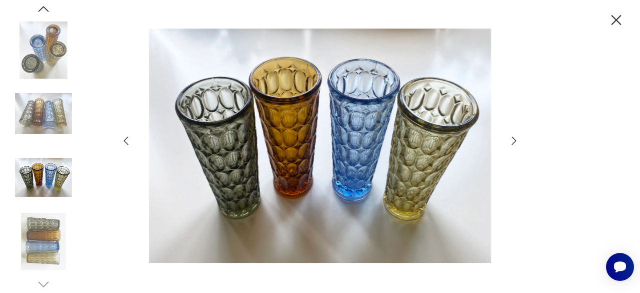
click at [514, 140] on icon "button" at bounding box center [514, 141] width 12 height 12
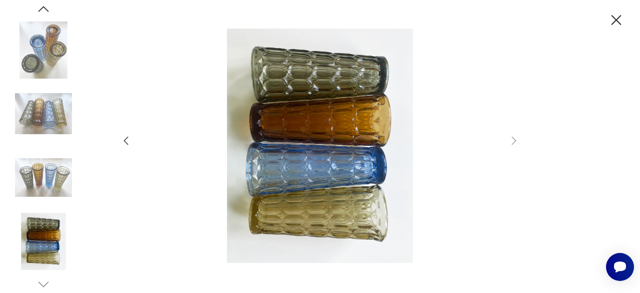
click at [617, 17] on icon "button" at bounding box center [617, 21] width 18 height 18
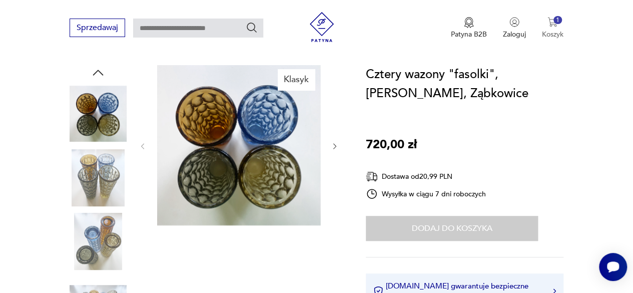
click at [552, 27] on button "1 Koszyk" at bounding box center [553, 28] width 22 height 22
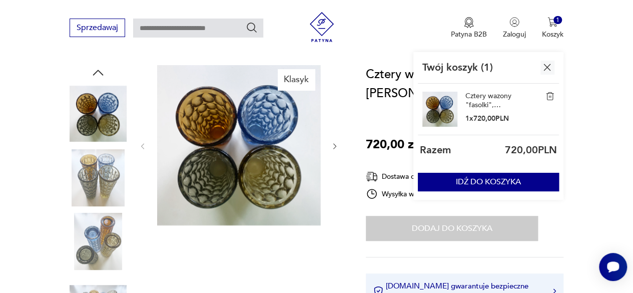
click at [548, 67] on img "button" at bounding box center [547, 67] width 13 height 13
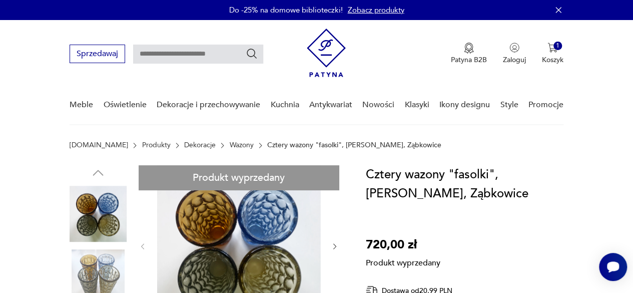
click at [145, 52] on input "text" at bounding box center [198, 54] width 130 height 19
type input "*"
type input "*********"
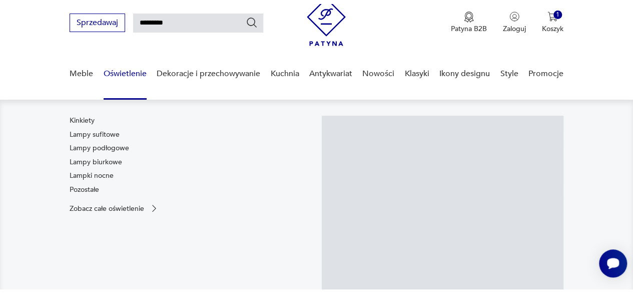
scroll to position [36, 0]
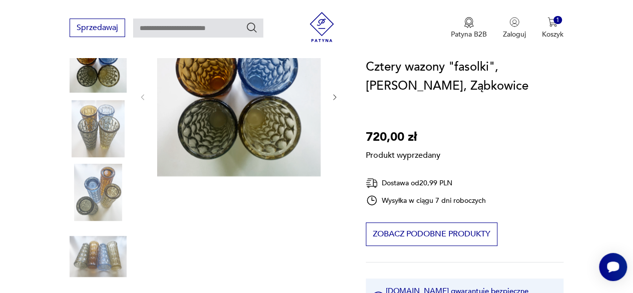
scroll to position [100, 0]
